Goal: Transaction & Acquisition: Obtain resource

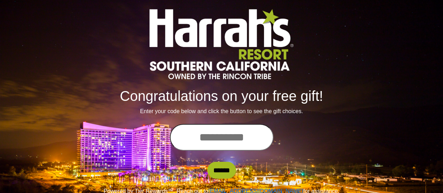
click at [216, 141] on input "text" at bounding box center [222, 137] width 104 height 27
type input "**********"
click at [222, 172] on input "******" at bounding box center [221, 170] width 29 height 17
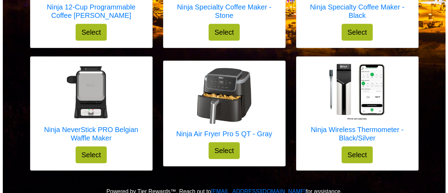
scroll to position [309, 0]
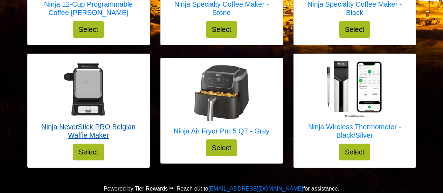
click at [84, 77] on img at bounding box center [89, 89] width 56 height 56
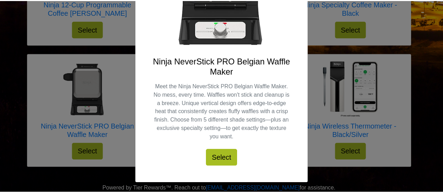
scroll to position [0, 0]
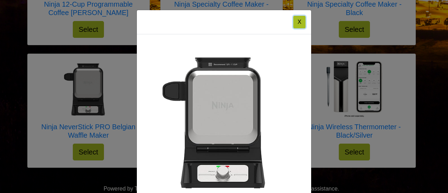
click at [294, 22] on button "X" at bounding box center [300, 22] width 12 height 13
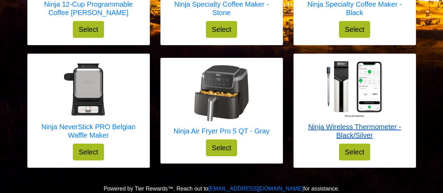
click at [344, 82] on img at bounding box center [355, 89] width 56 height 56
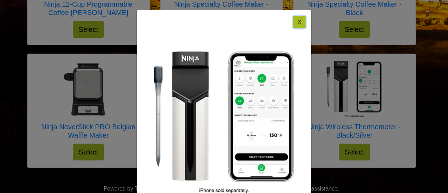
click at [297, 17] on button "X" at bounding box center [300, 22] width 12 height 13
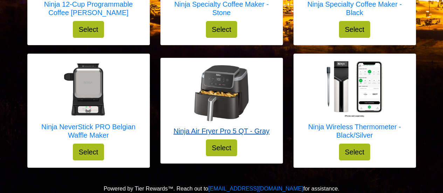
click at [232, 74] on img at bounding box center [221, 93] width 56 height 56
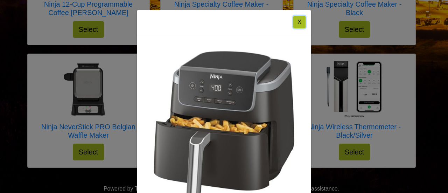
click at [297, 22] on button "X" at bounding box center [300, 22] width 12 height 13
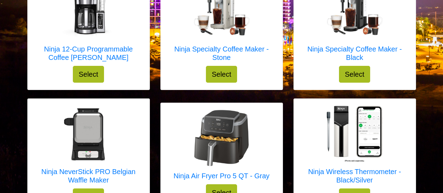
scroll to position [204, 0]
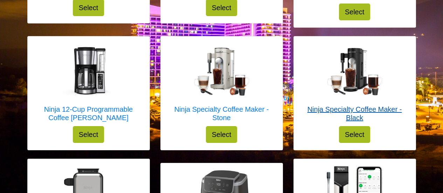
click at [348, 84] on img at bounding box center [355, 72] width 56 height 48
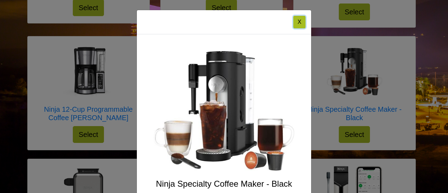
click at [302, 23] on button "X" at bounding box center [300, 22] width 12 height 13
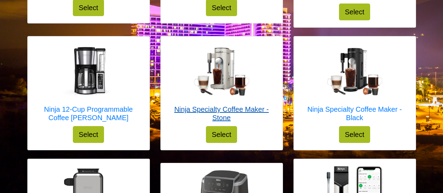
click at [225, 65] on img at bounding box center [222, 72] width 56 height 48
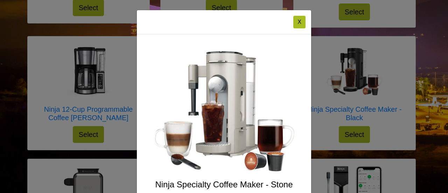
click at [304, 22] on div "X" at bounding box center [224, 22] width 174 height 24
click at [298, 21] on button "X" at bounding box center [300, 22] width 12 height 13
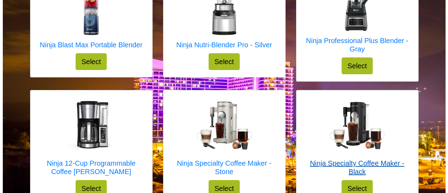
scroll to position [99, 0]
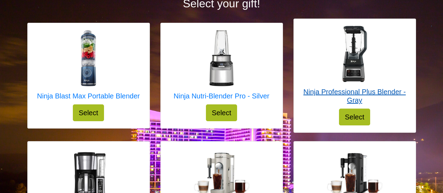
click at [356, 40] on img at bounding box center [355, 54] width 56 height 56
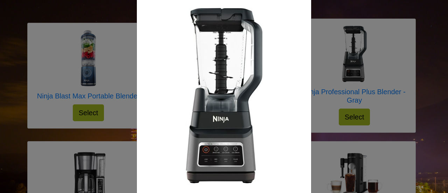
scroll to position [70, 0]
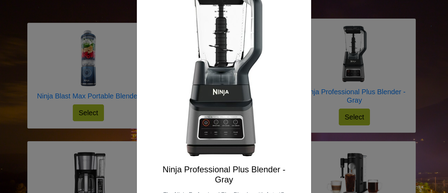
click at [104, 46] on div "X Ninja Professional Plus Blender - Gray The Ninja Professional Plus Blender wi…" at bounding box center [224, 96] width 448 height 193
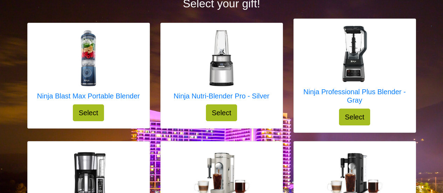
click at [104, 46] on img at bounding box center [88, 58] width 56 height 56
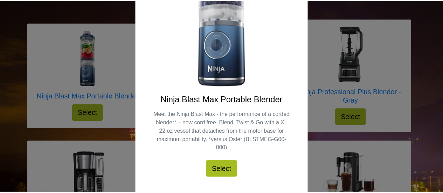
scroll to position [0, 0]
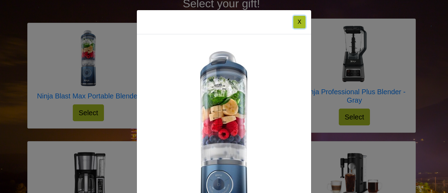
click at [296, 21] on button "X" at bounding box center [300, 22] width 12 height 13
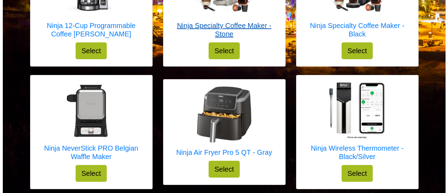
scroll to position [309, 0]
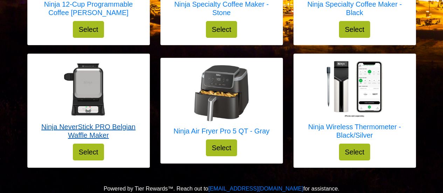
click at [83, 71] on img at bounding box center [89, 89] width 56 height 56
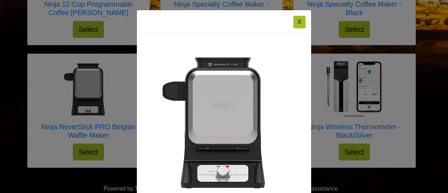
click at [236, 181] on img at bounding box center [224, 121] width 141 height 141
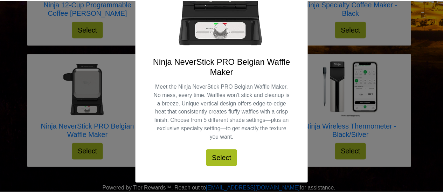
scroll to position [144, 0]
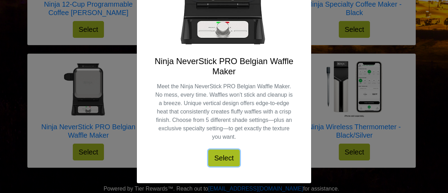
click at [227, 160] on button "Select" at bounding box center [224, 158] width 32 height 17
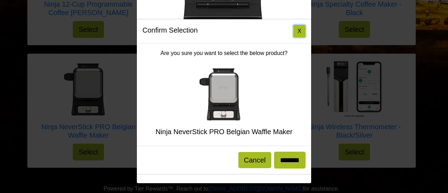
click at [297, 30] on button "X" at bounding box center [300, 31] width 12 height 13
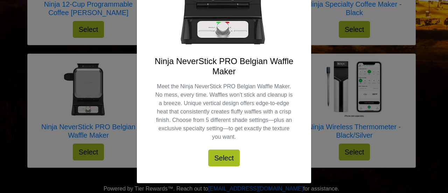
click at [412, 106] on div "X Ninja NeverStick PRO Belgian Waffle Maker Meet the Ninja NeverStick PRO Belgi…" at bounding box center [224, 96] width 448 height 193
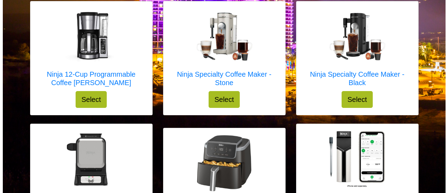
scroll to position [309, 0]
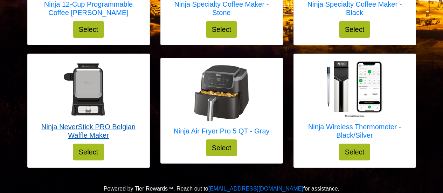
click at [88, 80] on img at bounding box center [89, 89] width 56 height 56
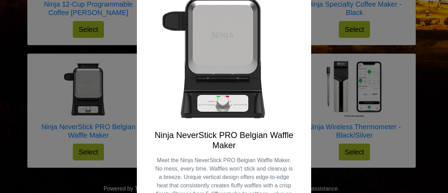
scroll to position [140, 0]
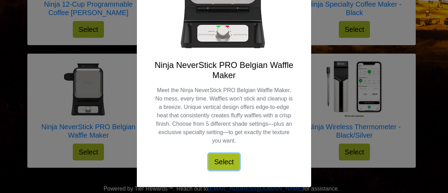
click at [215, 161] on button "Select" at bounding box center [224, 161] width 32 height 17
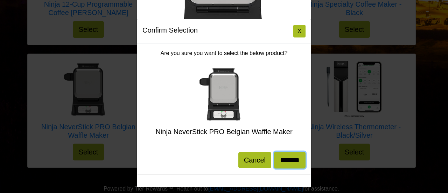
click at [290, 162] on input "*******" at bounding box center [290, 160] width 32 height 17
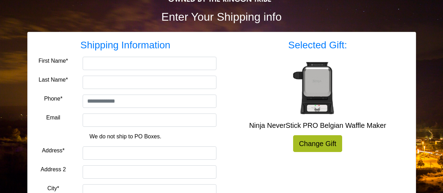
scroll to position [105, 0]
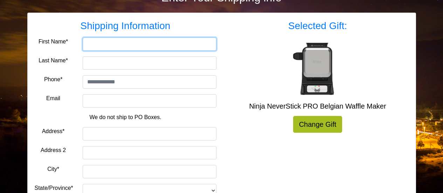
click at [106, 47] on input "First Name*" at bounding box center [150, 43] width 134 height 13
type input "****"
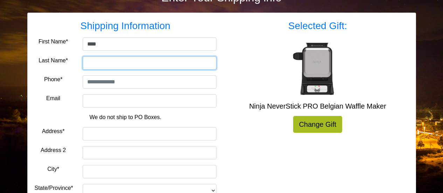
type input "****"
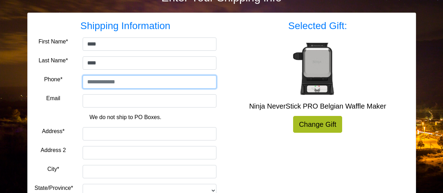
type input "**********"
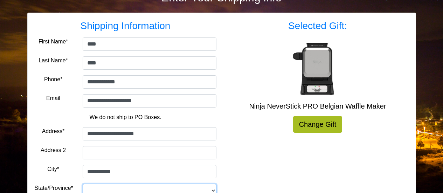
select select "**"
type input "*****"
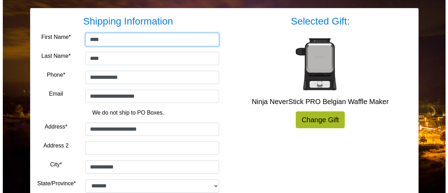
scroll to position [175, 0]
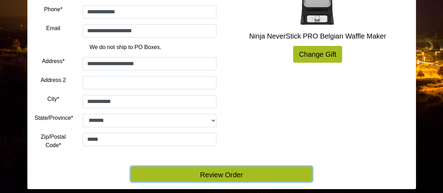
click at [227, 174] on button "Review Order" at bounding box center [222, 173] width 182 height 15
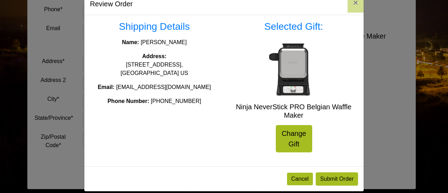
scroll to position [25, 0]
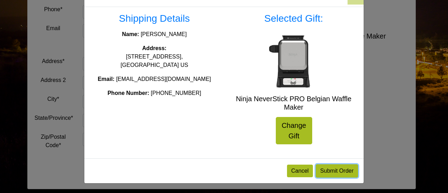
drag, startPoint x: 336, startPoint y: 170, endPoint x: 309, endPoint y: 191, distance: 34.2
click at [442, 193] on html "**********" at bounding box center [224, 15] width 448 height 381
click at [66, 169] on div "Review Order × Shipping Details Name: [PERSON_NAME] Address: [STREET_ADDRESS] E…" at bounding box center [224, 96] width 448 height 193
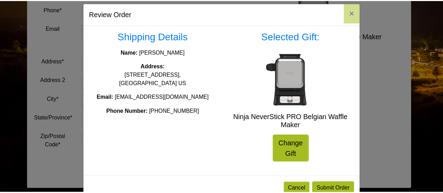
scroll to position [0, 0]
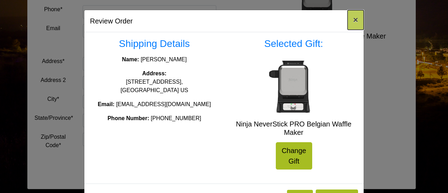
click at [355, 21] on span "×" at bounding box center [356, 19] width 5 height 9
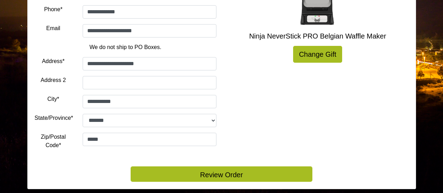
scroll to position [140, 0]
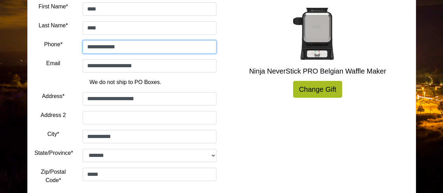
drag, startPoint x: 146, startPoint y: 48, endPoint x: 0, endPoint y: 30, distance: 147.6
click at [0, 30] on div "**********" at bounding box center [221, 50] width 443 height 381
type input "**********"
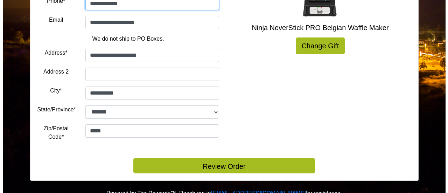
scroll to position [188, 0]
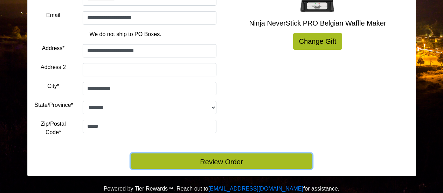
click at [224, 159] on button "Review Order" at bounding box center [222, 160] width 182 height 15
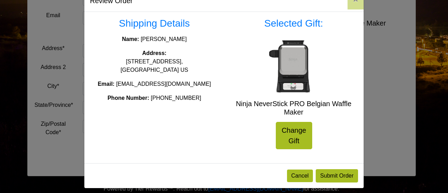
scroll to position [25, 0]
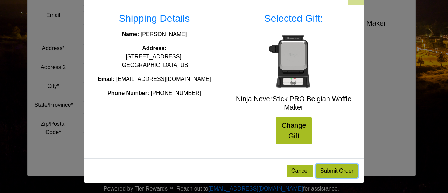
click at [336, 173] on button "Submit Order" at bounding box center [337, 170] width 42 height 13
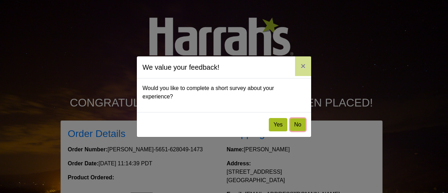
click at [296, 122] on button "No" at bounding box center [297, 124] width 15 height 13
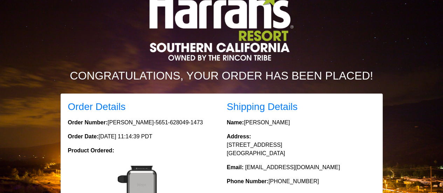
scroll to position [35, 0]
